Goal: Navigation & Orientation: Find specific page/section

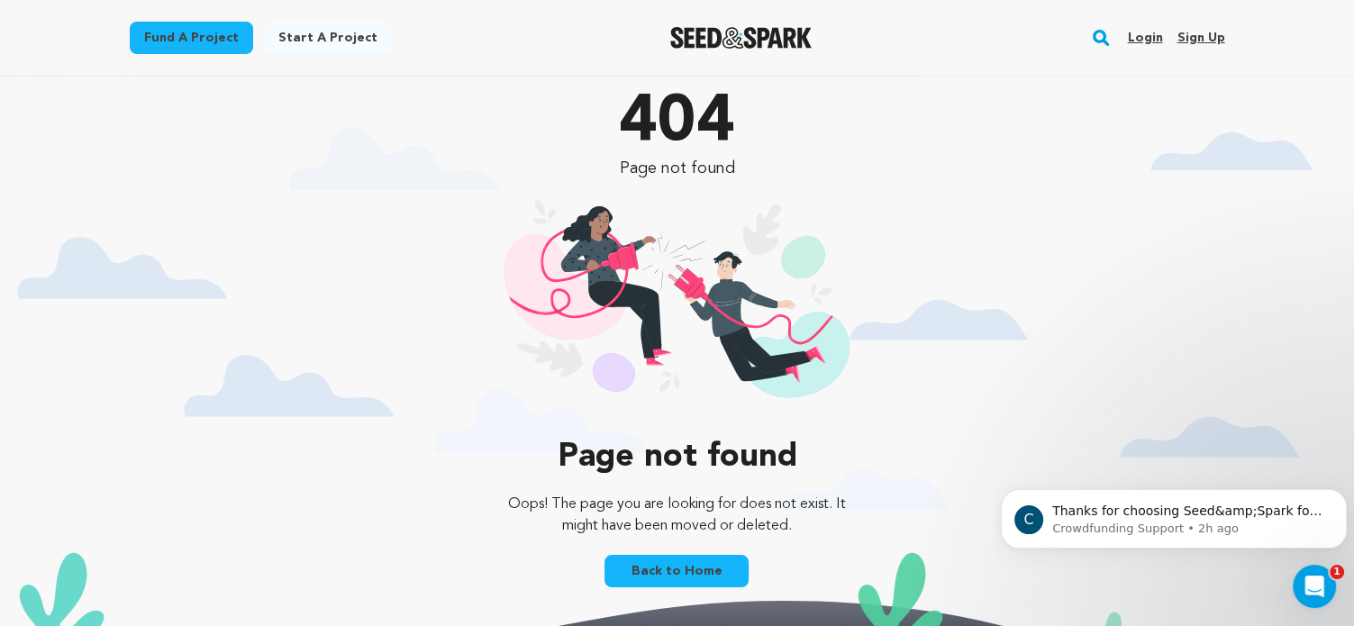
click at [1146, 36] on link "Login" at bounding box center [1144, 37] width 35 height 29
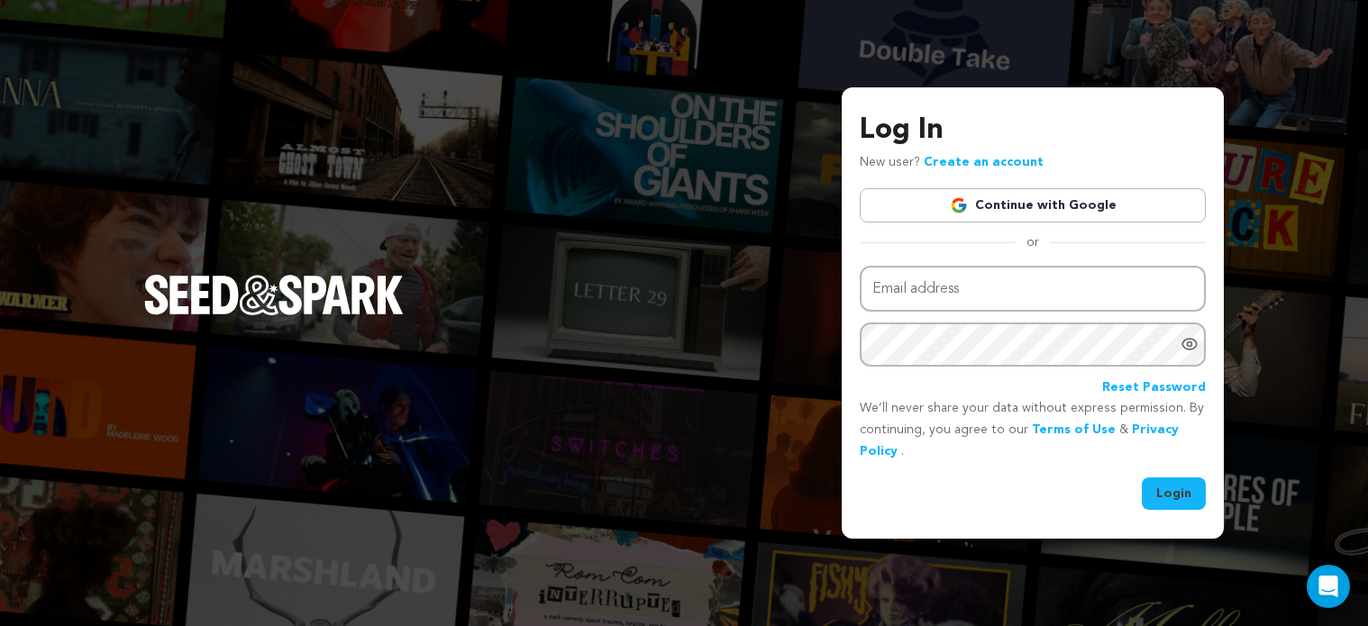
click at [991, 216] on link "Continue with Google" at bounding box center [1033, 205] width 346 height 34
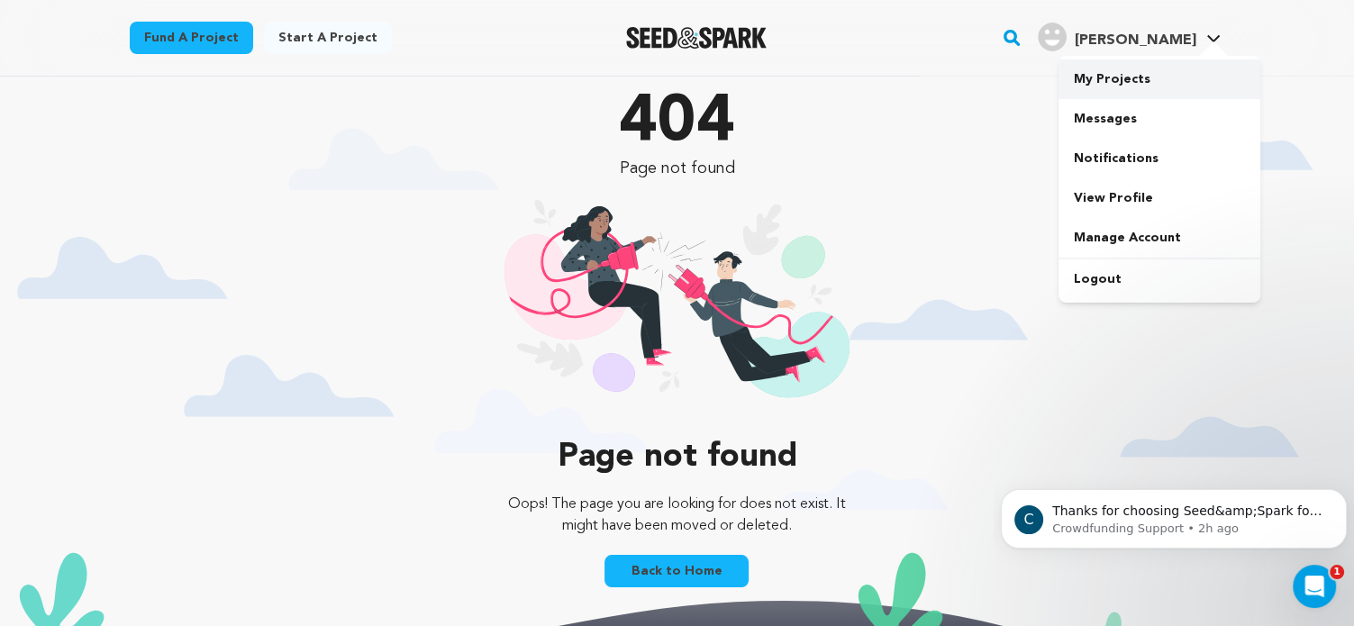
click at [1130, 85] on link "My Projects" at bounding box center [1160, 79] width 202 height 40
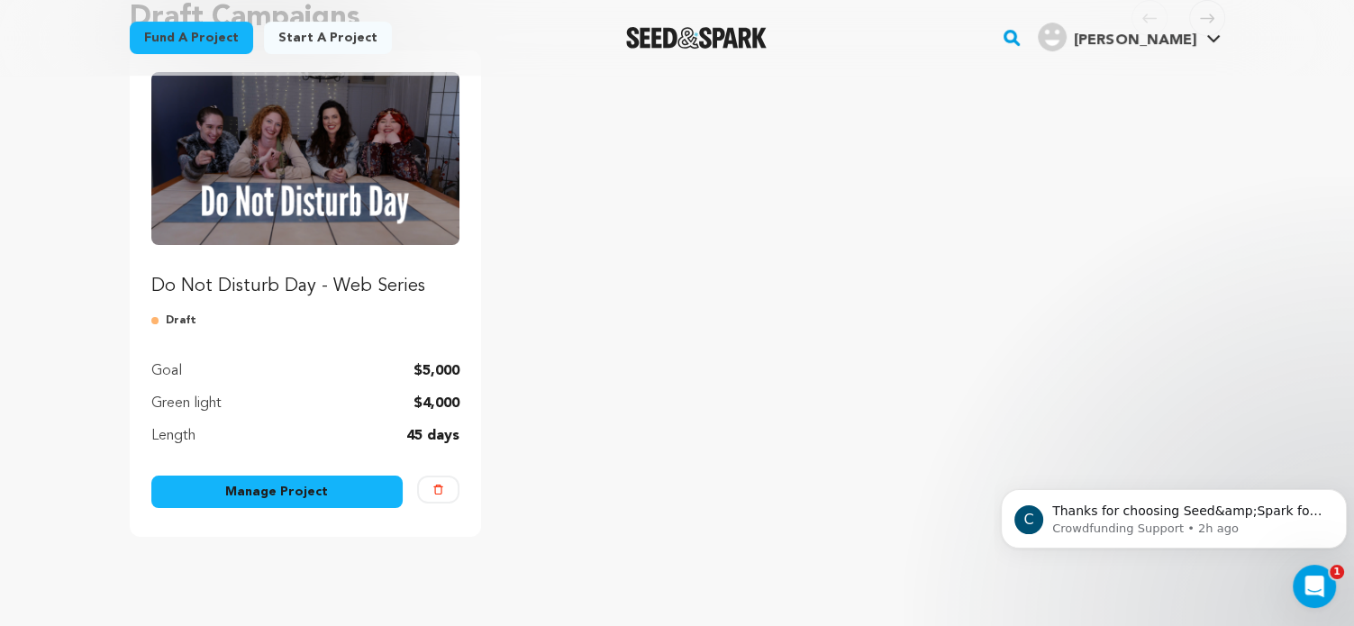
click at [313, 219] on img "Fund Do Not Disturb Day - Web Series" at bounding box center [305, 158] width 309 height 173
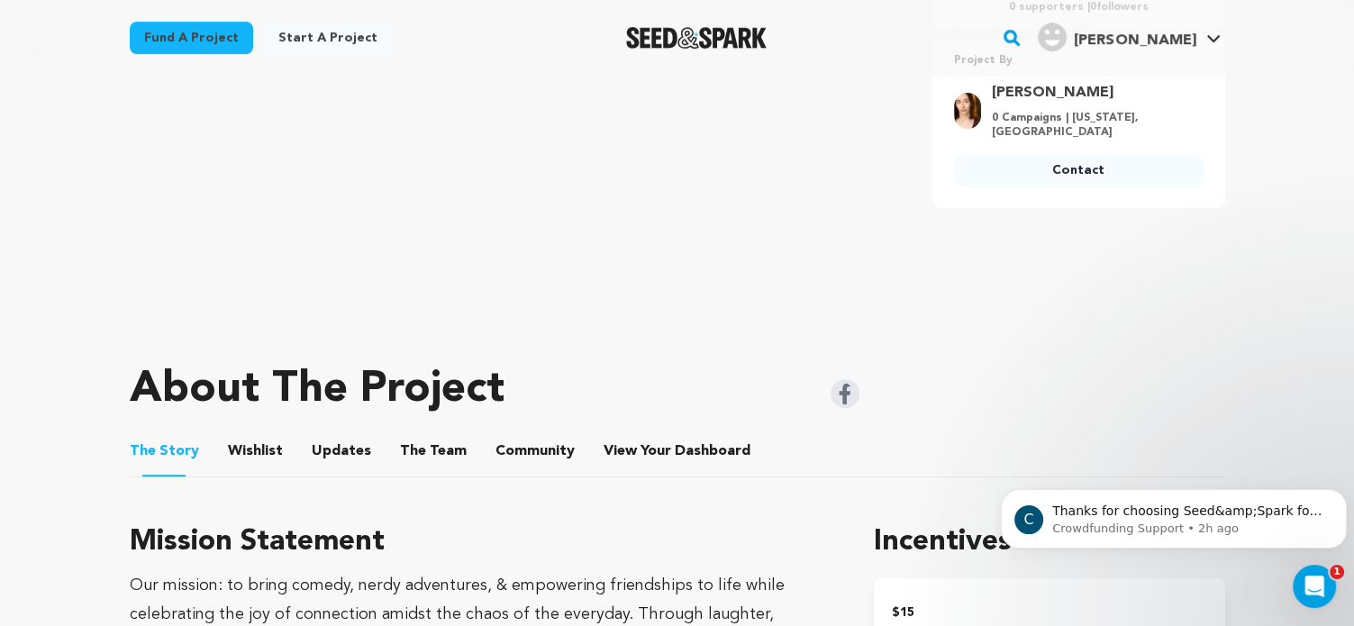
scroll to position [500, 0]
click at [233, 445] on button "Wishlist" at bounding box center [254, 453] width 43 height 43
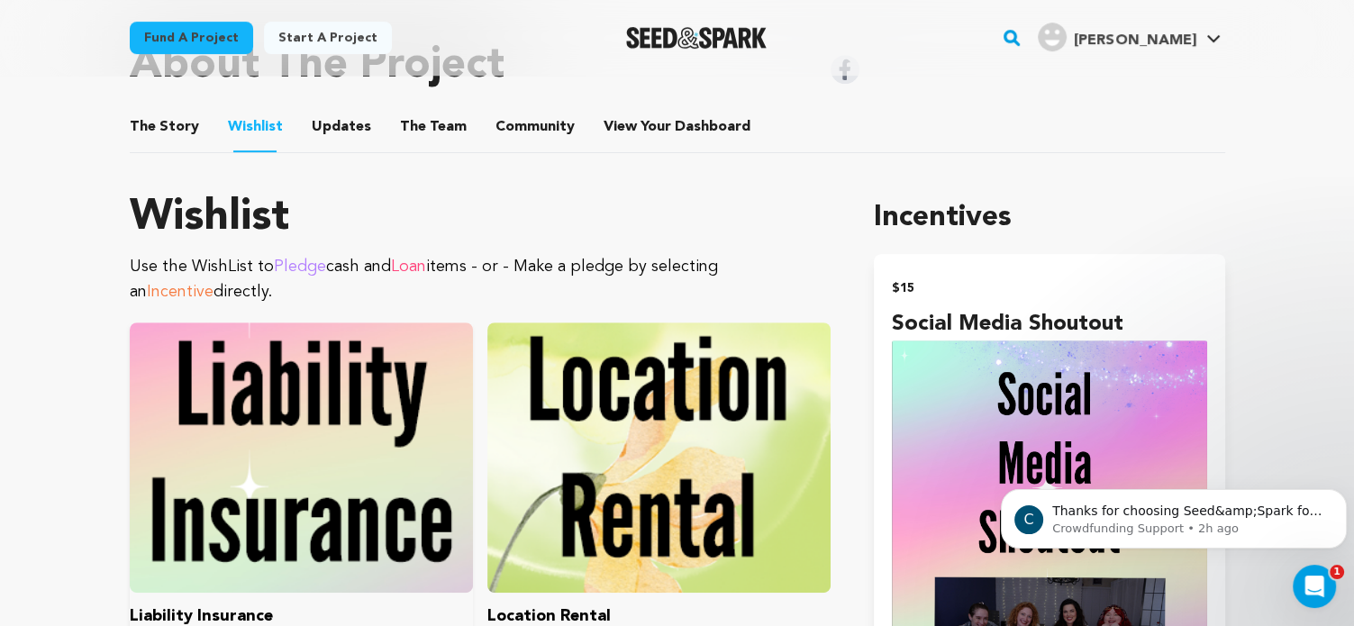
scroll to position [782, 0]
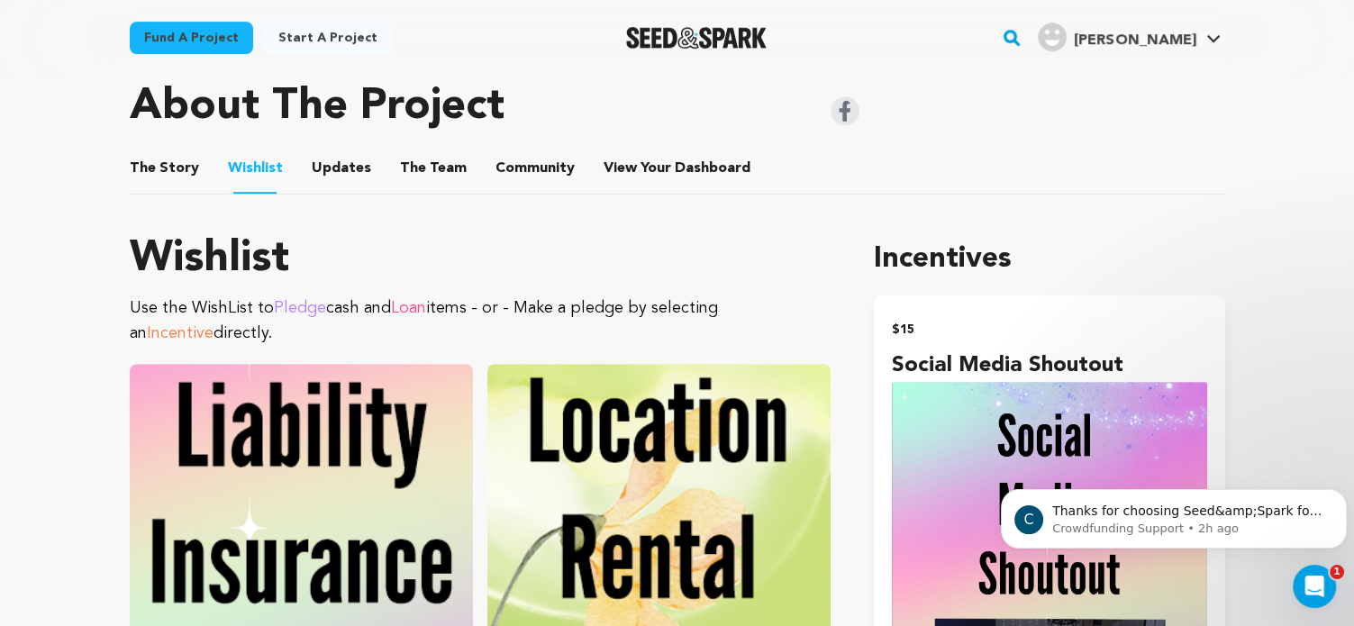
click at [345, 176] on button "Updates" at bounding box center [341, 171] width 43 height 43
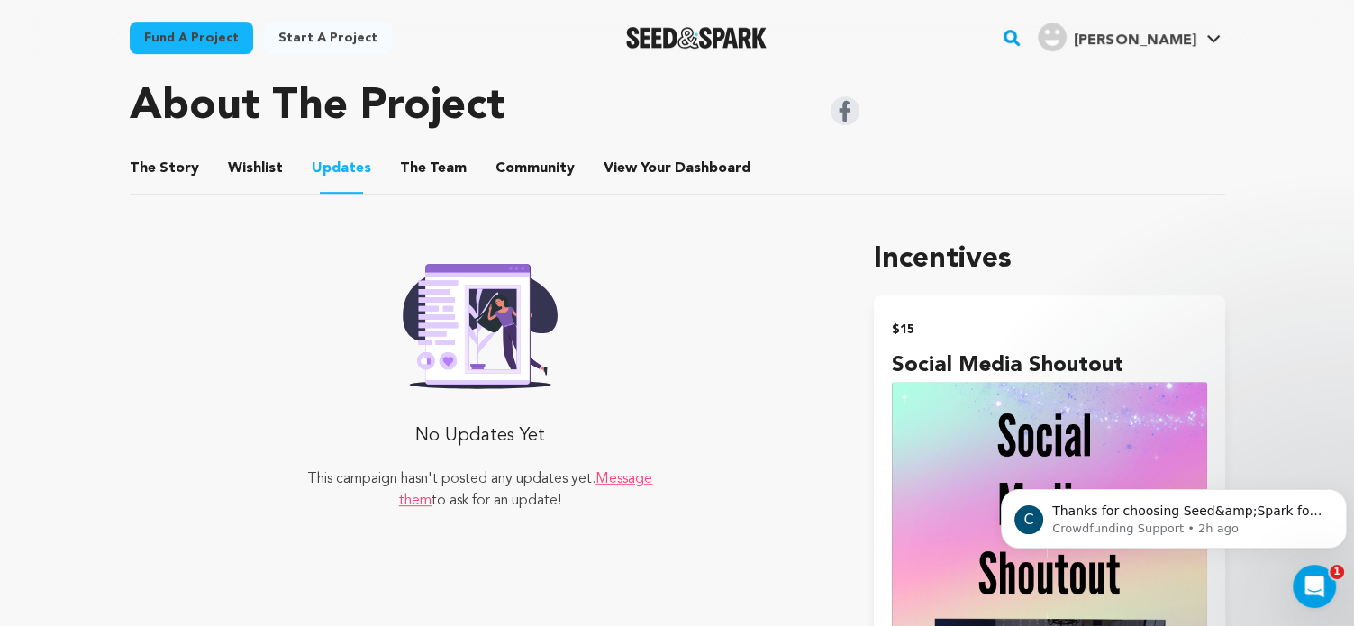
click at [443, 165] on button "The Team" at bounding box center [433, 171] width 43 height 43
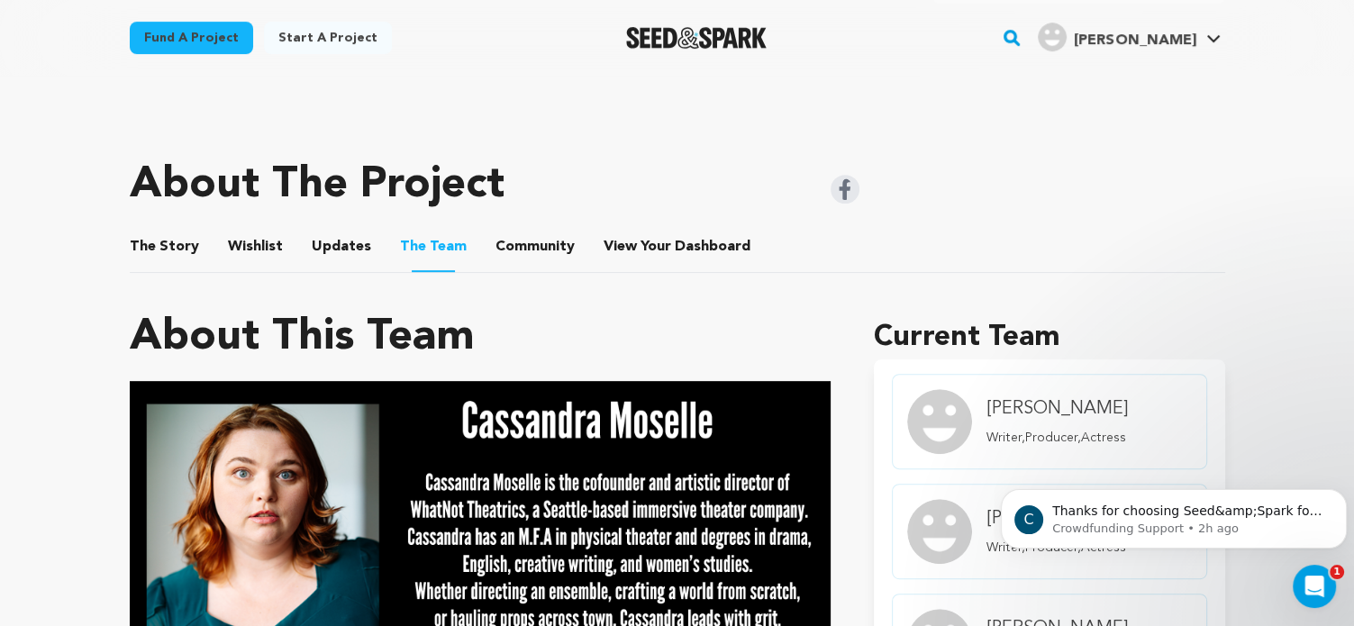
scroll to position [671, 0]
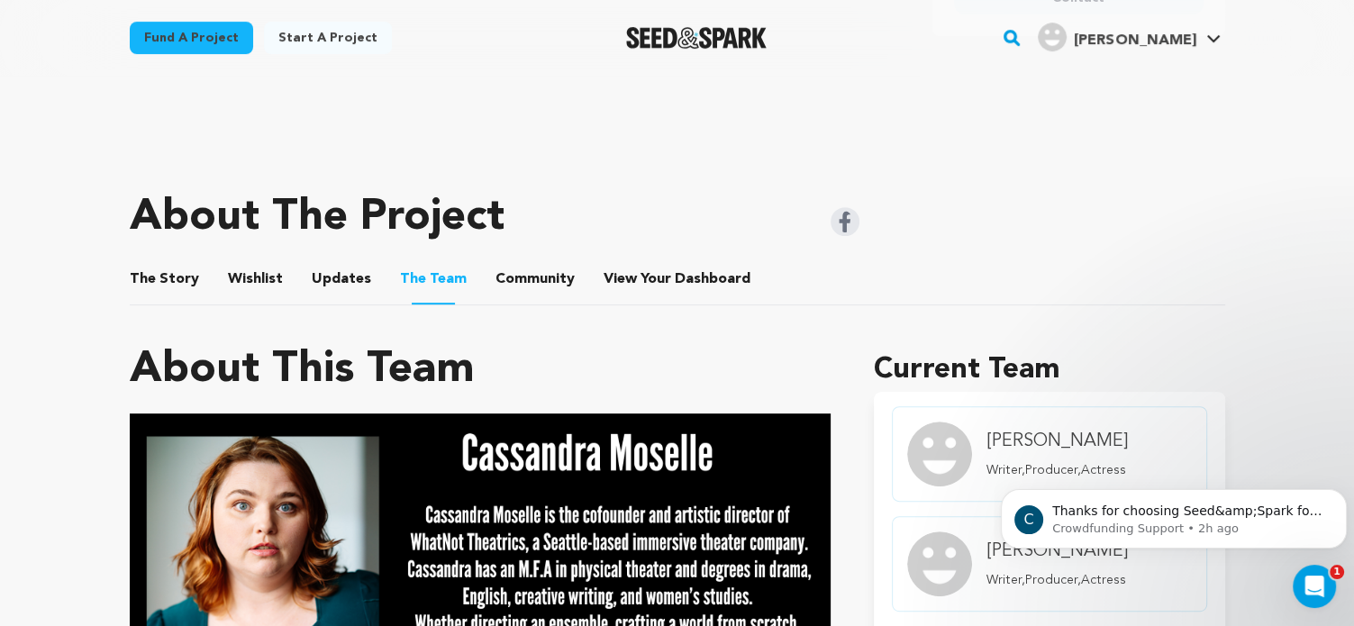
click at [516, 264] on button "Community" at bounding box center [535, 282] width 43 height 43
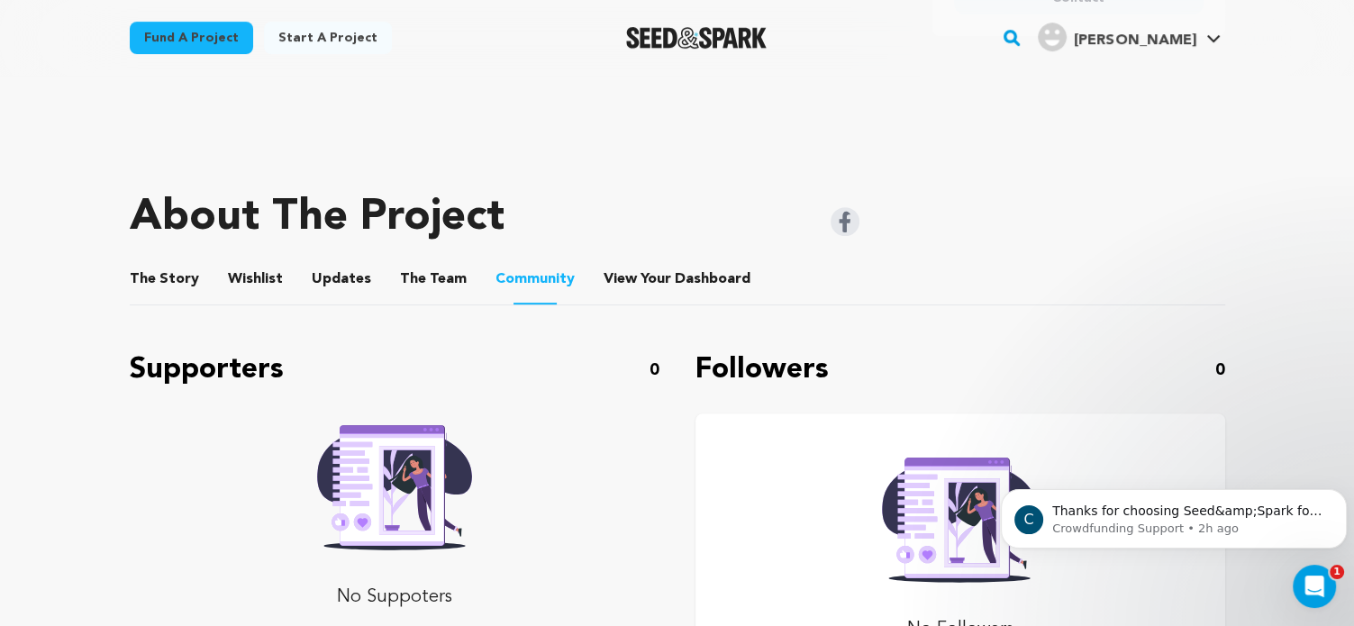
click at [617, 290] on button "View Your Dashboard" at bounding box center [625, 282] width 43 height 43
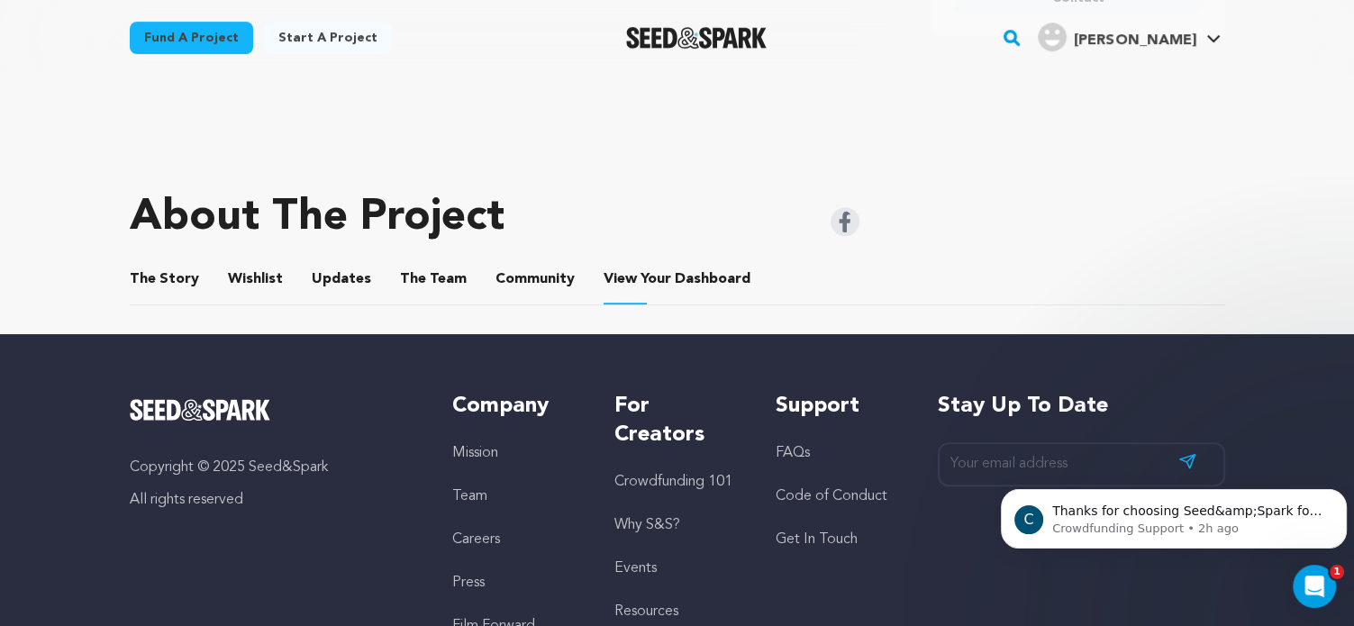
click at [514, 290] on button "Community" at bounding box center [535, 282] width 43 height 43
